Goal: Navigation & Orientation: Find specific page/section

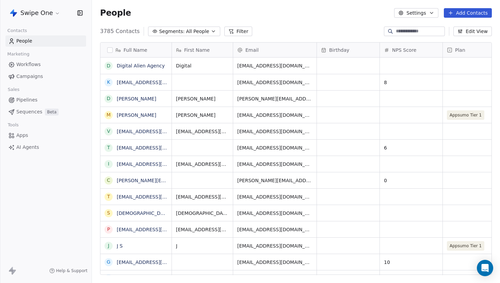
scroll to position [249, 408]
click at [40, 16] on html "Swipe One Contacts People Marketing Workflows Campaigns Sales Pipelines Sequenc…" at bounding box center [250, 141] width 500 height 283
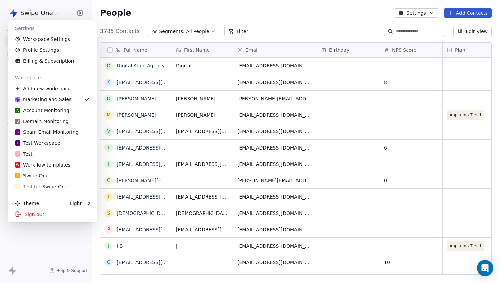
click at [242, 8] on html "Swipe One Contacts People Marketing Workflows Campaigns Sales Pipelines Sequenc…" at bounding box center [250, 141] width 500 height 283
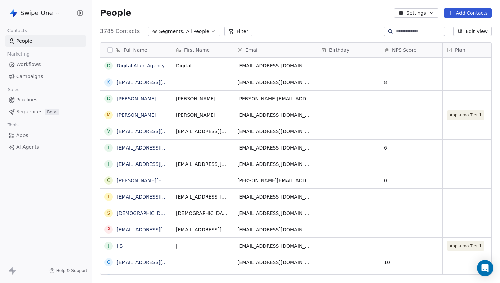
scroll to position [249, 408]
